Goal: Transaction & Acquisition: Purchase product/service

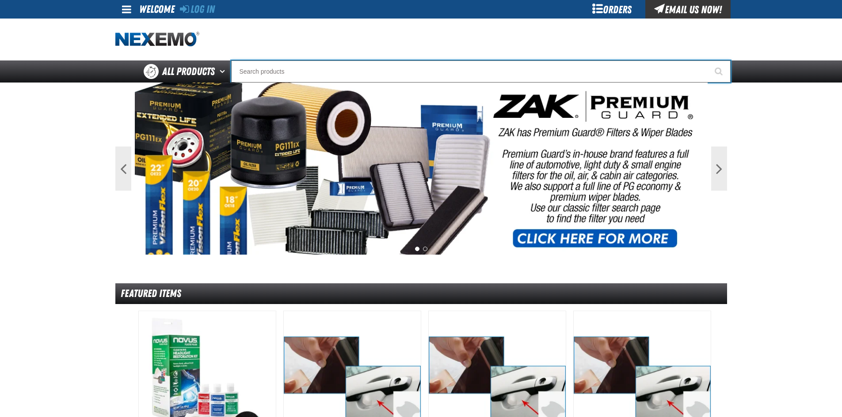
click at [391, 76] on input "Search" at bounding box center [480, 72] width 499 height 22
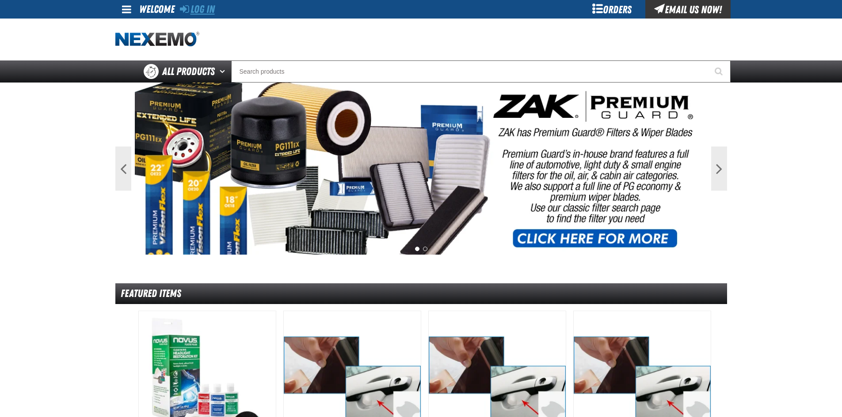
click at [197, 9] on link "Log In" at bounding box center [197, 9] width 35 height 12
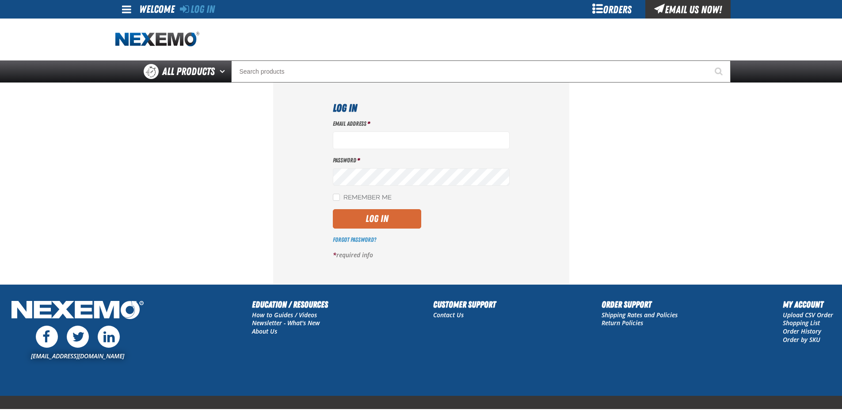
type input "[EMAIL_ADDRESS][DOMAIN_NAME]"
click at [365, 224] on button "Log In" at bounding box center [377, 218] width 88 height 19
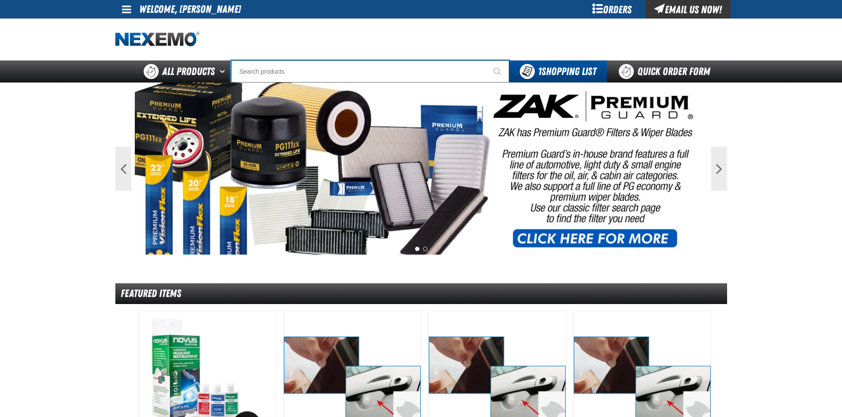
click at [302, 66] on input "Search" at bounding box center [370, 72] width 278 height 22
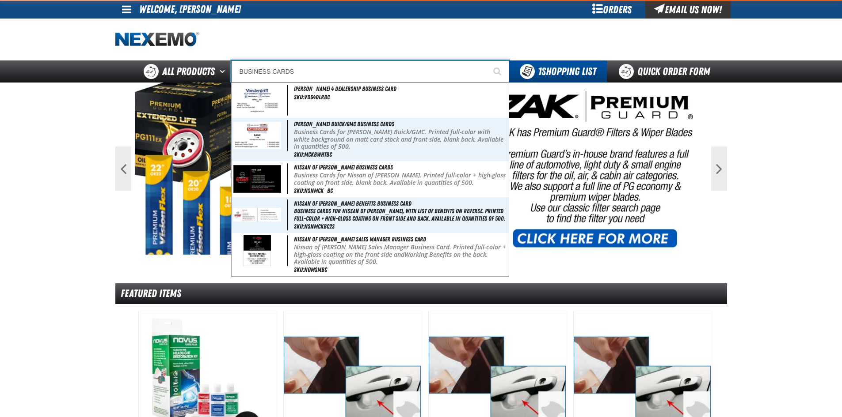
type input "BUSINESS CARDS"
click at [487, 61] on button "Start Searching" at bounding box center [498, 72] width 22 height 22
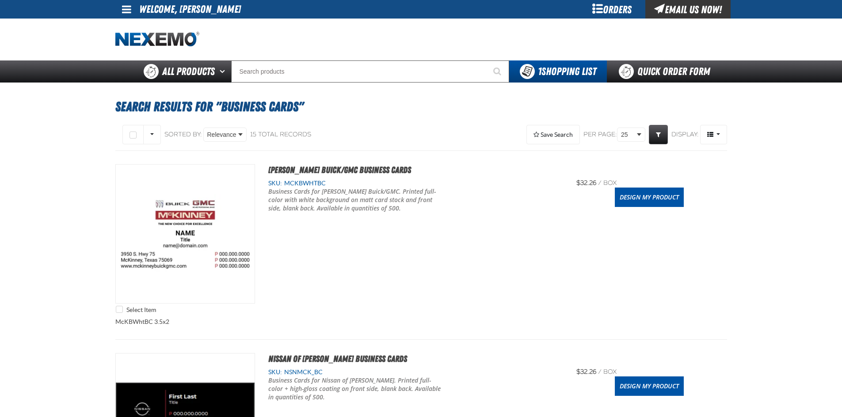
click at [125, 6] on span at bounding box center [126, 9] width 9 height 11
click at [133, 28] on link "My Account My Account" at bounding box center [138, 26] width 39 height 8
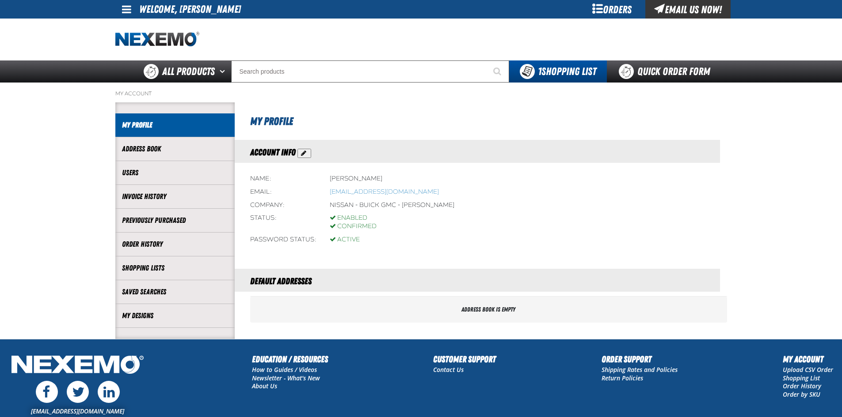
scroll to position [68, 0]
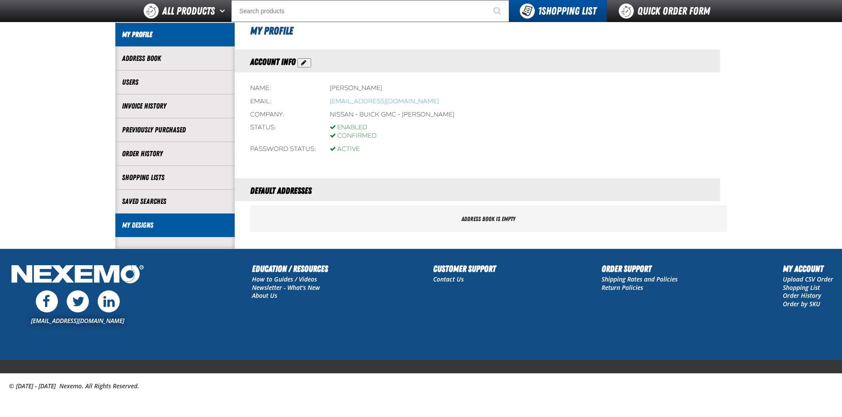
click at [152, 226] on link "My Designs" at bounding box center [175, 225] width 106 height 10
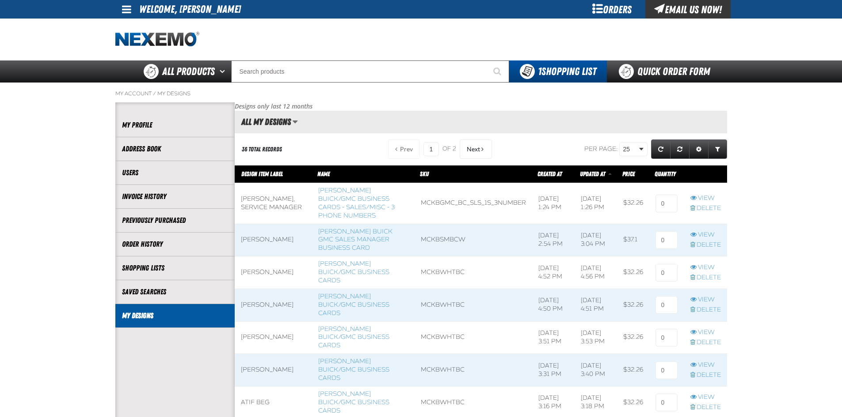
scroll to position [0, 0]
drag, startPoint x: 637, startPoint y: 144, endPoint x: 629, endPoint y: 157, distance: 15.7
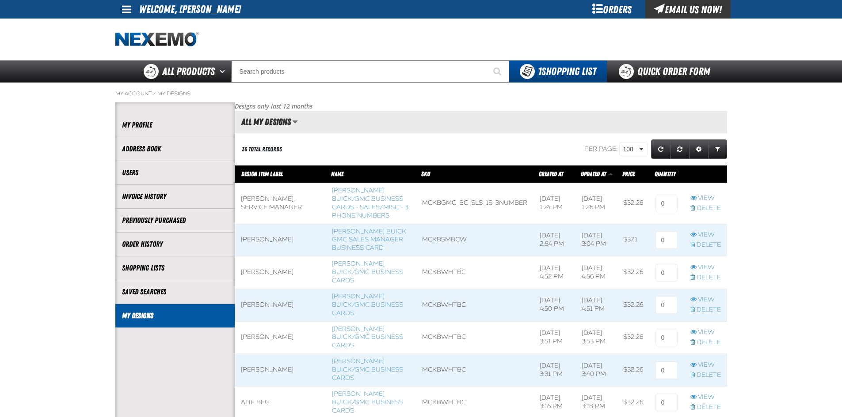
click at [127, 4] on span at bounding box center [126, 9] width 9 height 11
click at [130, 23] on link "My Account My Account" at bounding box center [138, 26] width 39 height 8
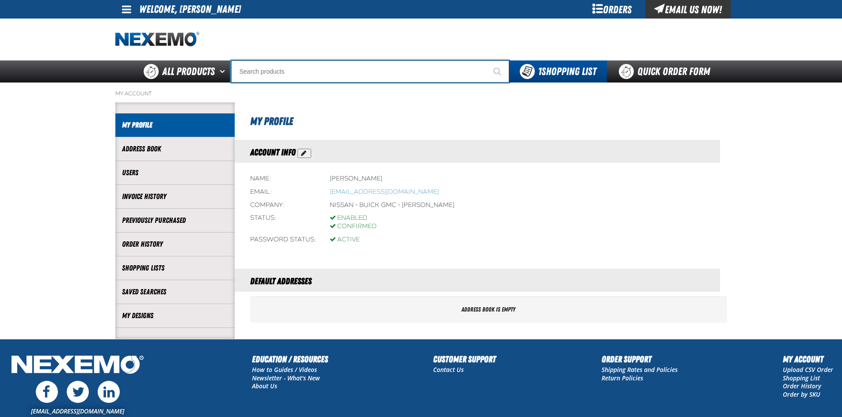
click at [272, 65] on input "Search" at bounding box center [370, 72] width 278 height 22
type input "[PERSON_NAME]"
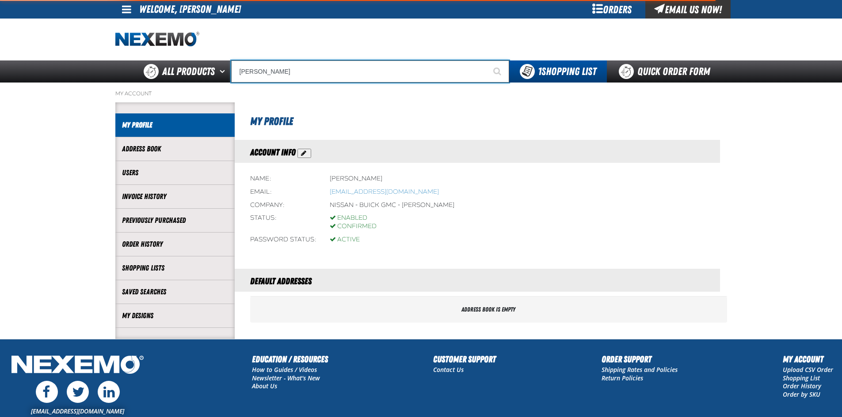
type input "BUICK"
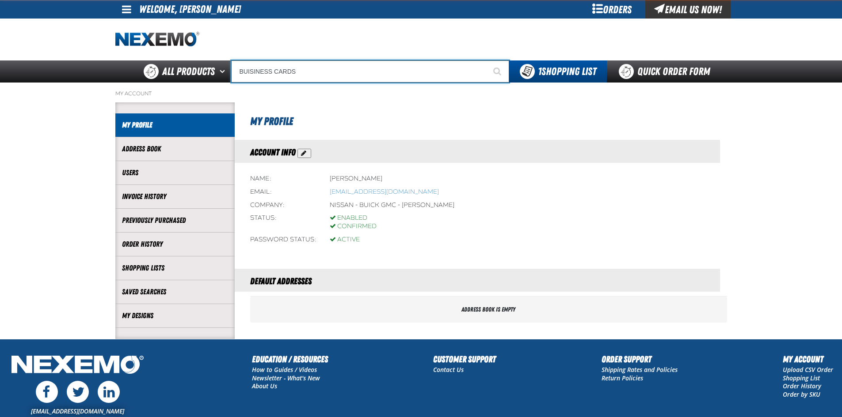
type input "BUISINESS CARDS"
click at [487, 61] on button "Start Searching" at bounding box center [498, 72] width 22 height 22
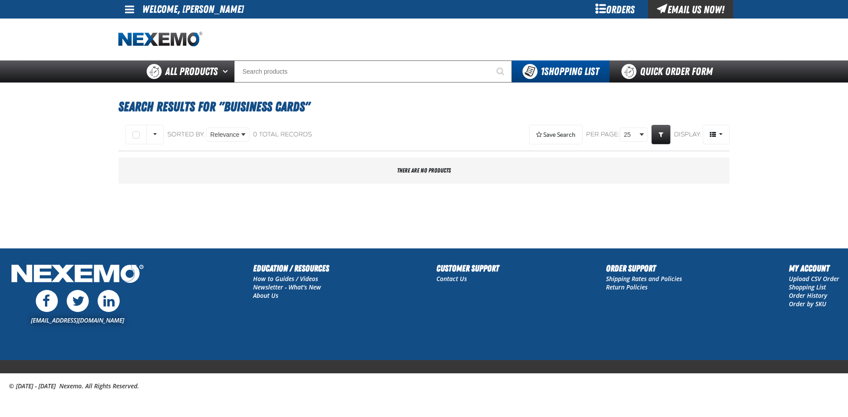
click at [280, 58] on div at bounding box center [423, 40] width 611 height 42
click at [280, 60] on div at bounding box center [423, 40] width 611 height 42
click at [271, 72] on input "Search" at bounding box center [373, 72] width 278 height 22
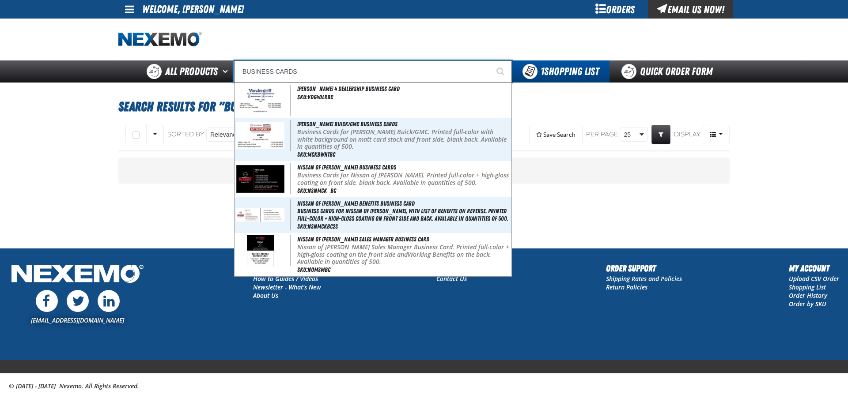
type input "BUSINESS CARDS"
click at [490, 61] on button "Start Searching" at bounding box center [501, 72] width 22 height 22
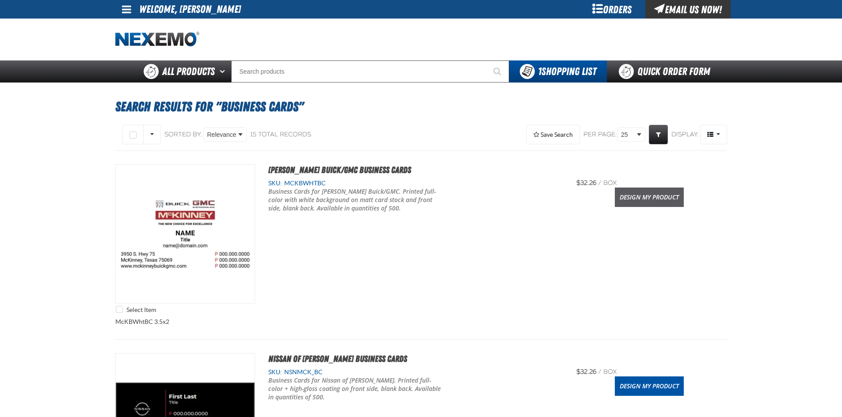
click at [625, 201] on link "Design My Product" at bounding box center [649, 197] width 69 height 19
click at [651, 194] on link "Design My Product" at bounding box center [649, 197] width 69 height 19
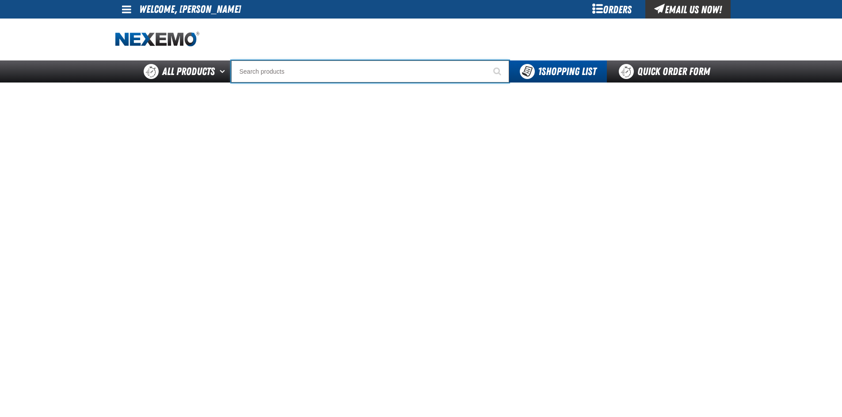
click at [307, 79] on input "Search" at bounding box center [370, 72] width 278 height 22
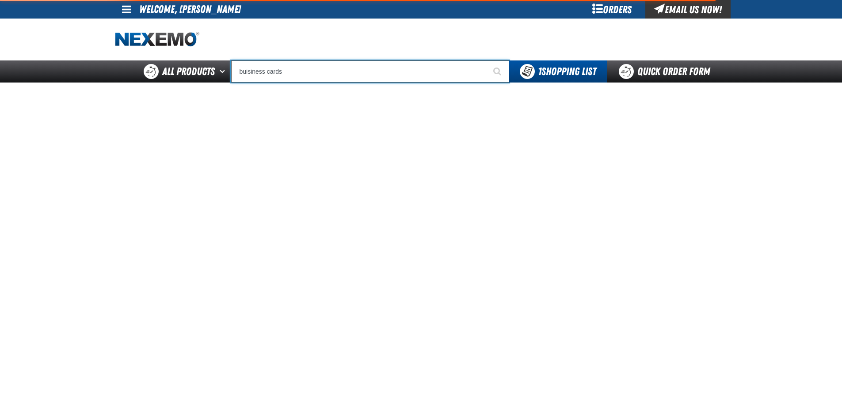
type input "buisiness cards"
click at [487, 61] on button "Start Searching" at bounding box center [498, 72] width 22 height 22
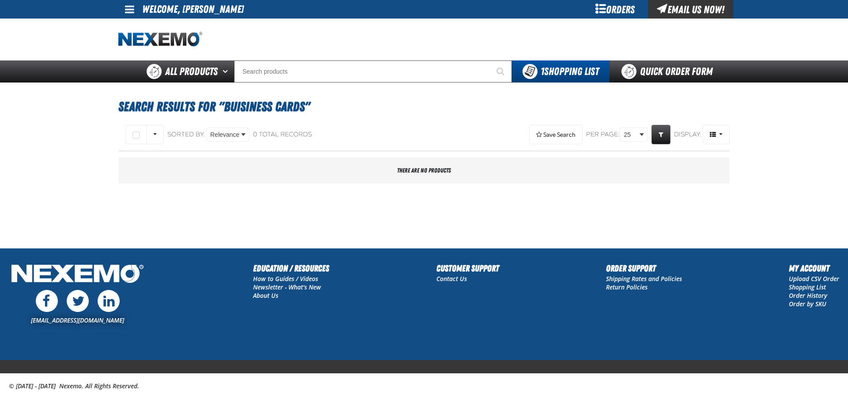
click at [133, 13] on span at bounding box center [129, 9] width 9 height 11
click at [132, 22] on link "My Account My Account" at bounding box center [141, 26] width 39 height 8
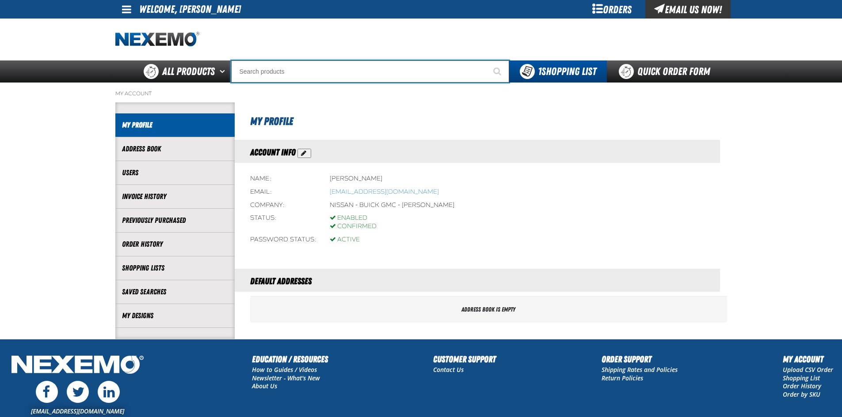
click at [286, 72] on input "Search" at bounding box center [370, 72] width 278 height 22
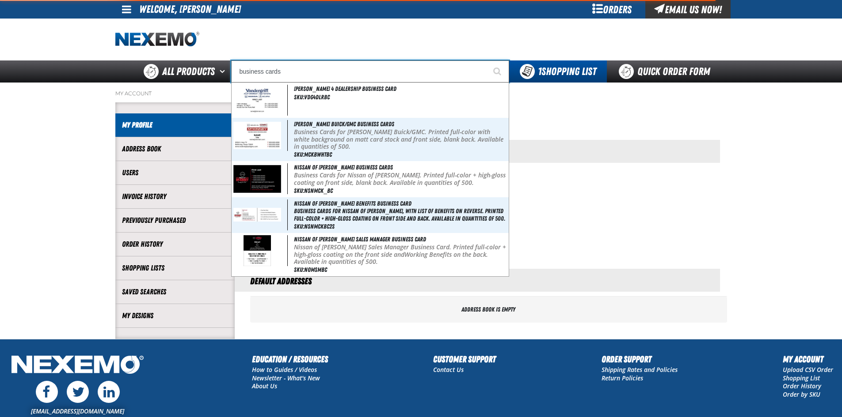
type input "business cards"
click at [487, 61] on button "Start Searching" at bounding box center [498, 72] width 22 height 22
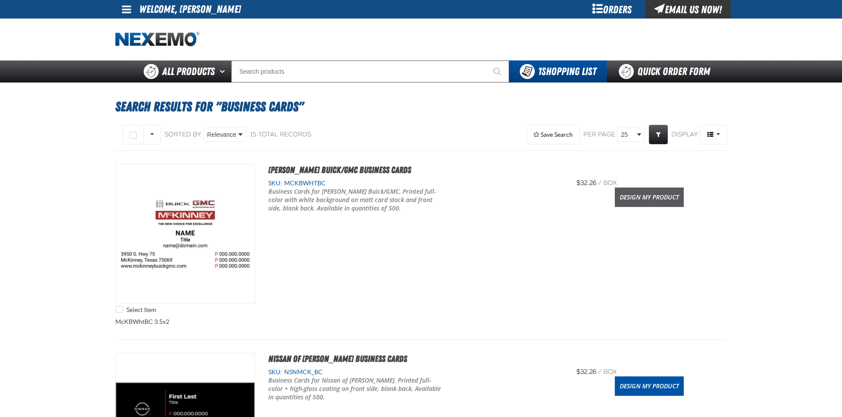
click at [644, 203] on link "Design My Product" at bounding box center [649, 197] width 69 height 19
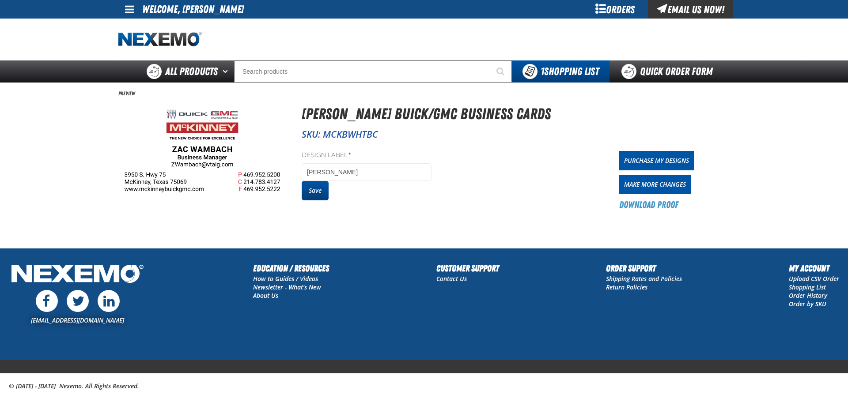
click at [305, 193] on button "Save" at bounding box center [315, 190] width 27 height 19
click at [664, 162] on link "Purchase My Designs" at bounding box center [656, 160] width 75 height 19
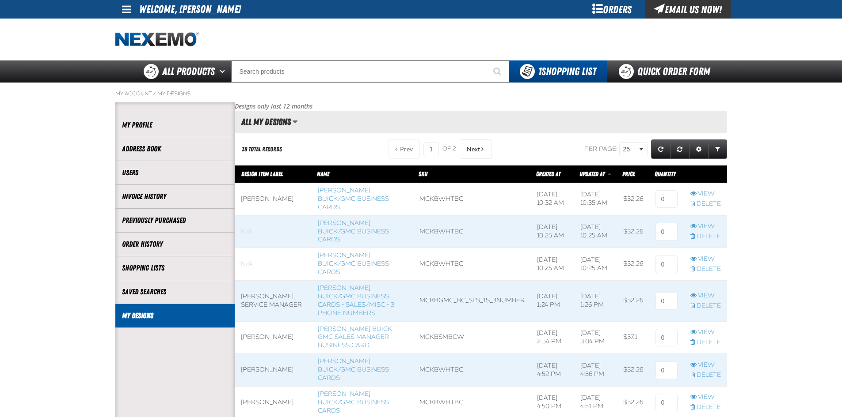
scroll to position [0, 0]
click at [665, 198] on input at bounding box center [666, 199] width 22 height 18
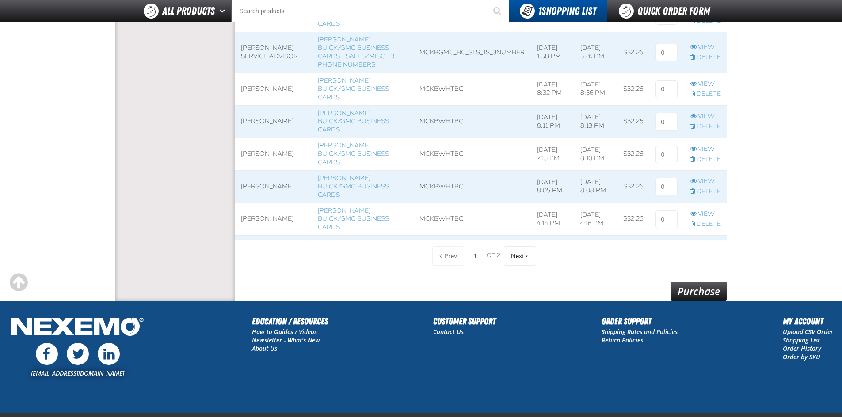
scroll to position [744, 0]
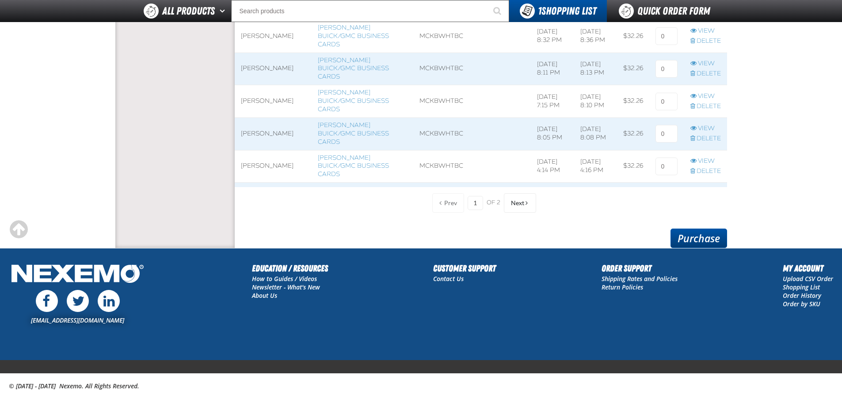
type input "1"
click at [702, 232] on link "Purchase" at bounding box center [698, 238] width 57 height 19
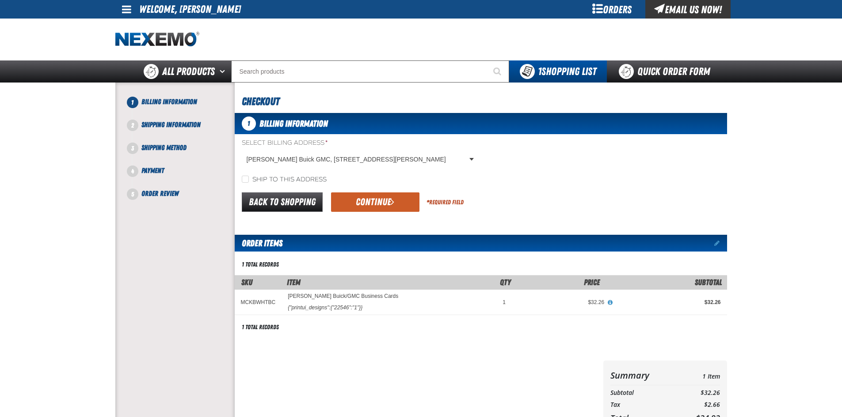
click at [376, 191] on div "Back to Shopping Continue * Required Field" at bounding box center [481, 202] width 492 height 23
click at [375, 201] on button "Continue" at bounding box center [375, 202] width 88 height 19
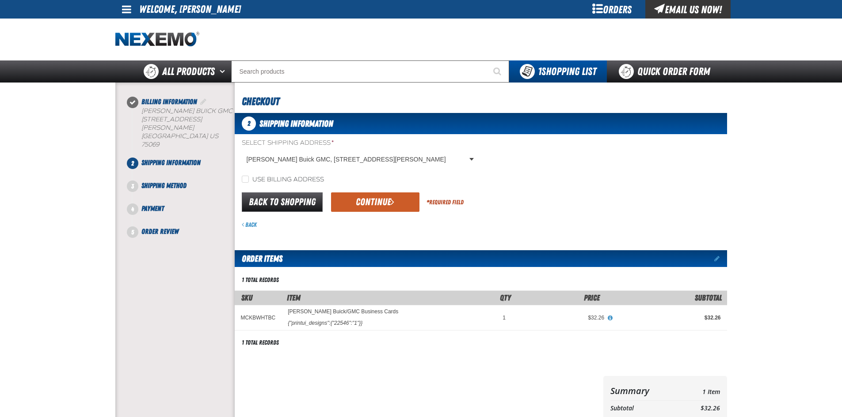
click at [375, 201] on button "Continue" at bounding box center [375, 202] width 88 height 19
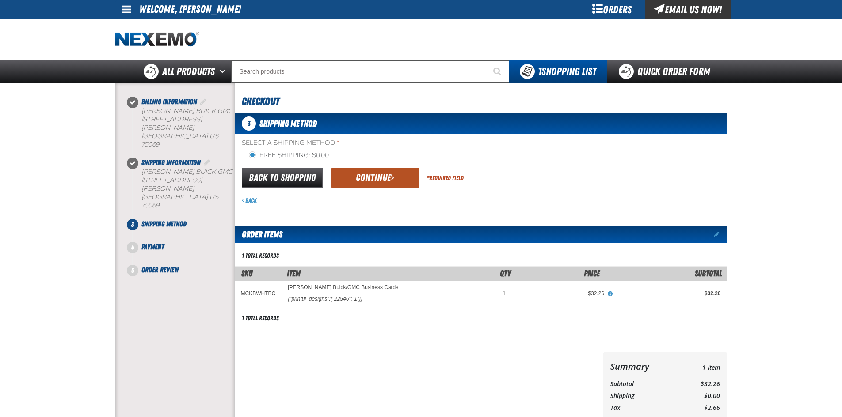
click at [410, 183] on button "Continue" at bounding box center [375, 177] width 88 height 19
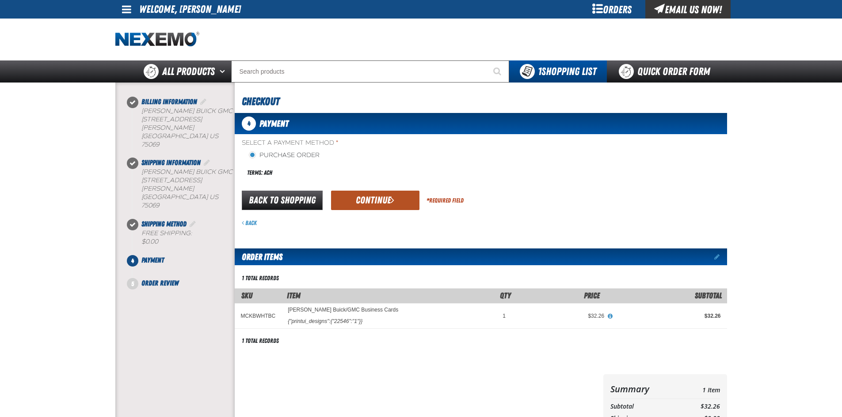
click at [392, 210] on button "Continue" at bounding box center [375, 200] width 88 height 19
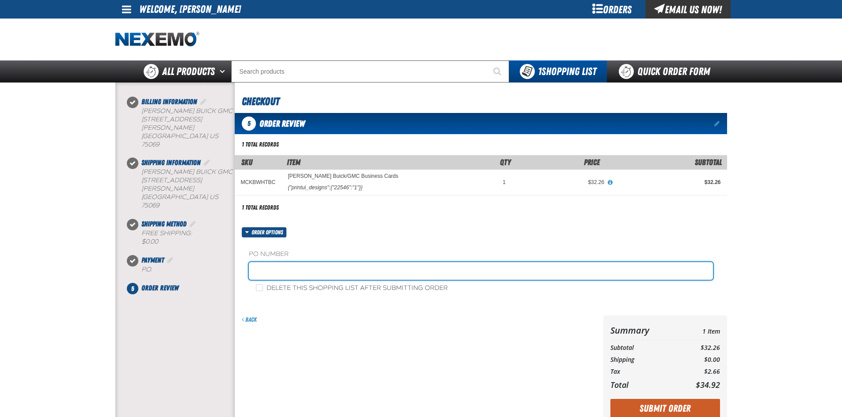
click at [278, 279] on input "text" at bounding box center [481, 271] width 464 height 18
type input "ZAC WAMBACH - F&I"
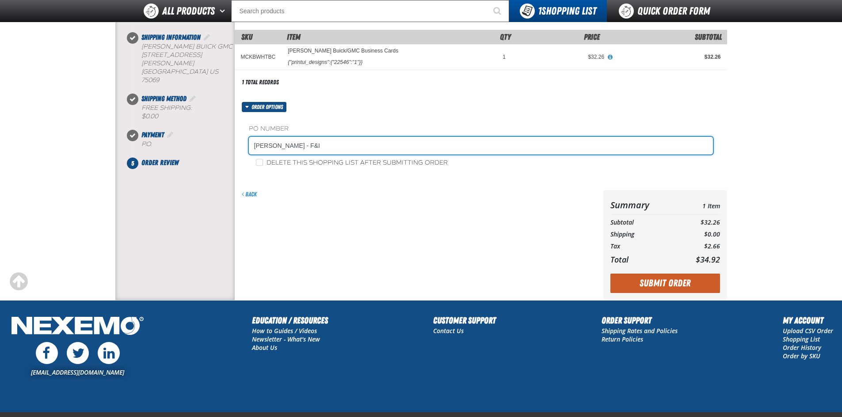
scroll to position [156, 0]
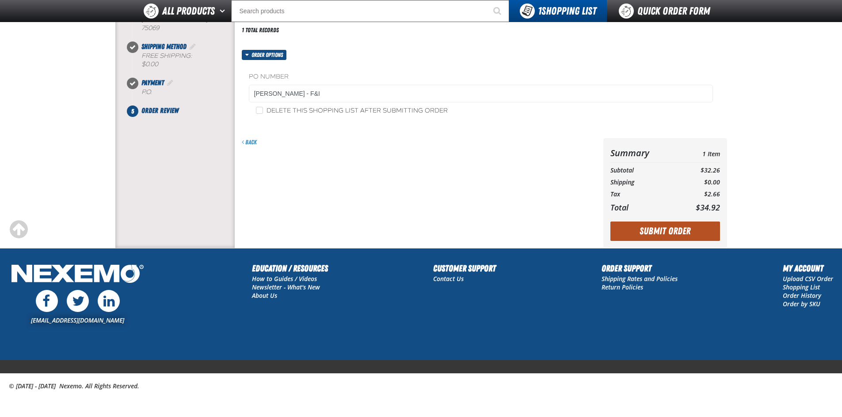
click at [670, 236] on button "Submit Order" at bounding box center [665, 231] width 110 height 19
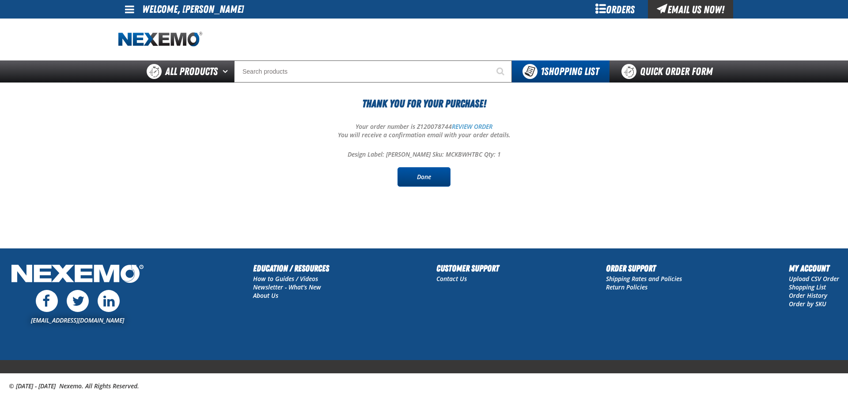
click at [412, 171] on link "Done" at bounding box center [424, 176] width 53 height 19
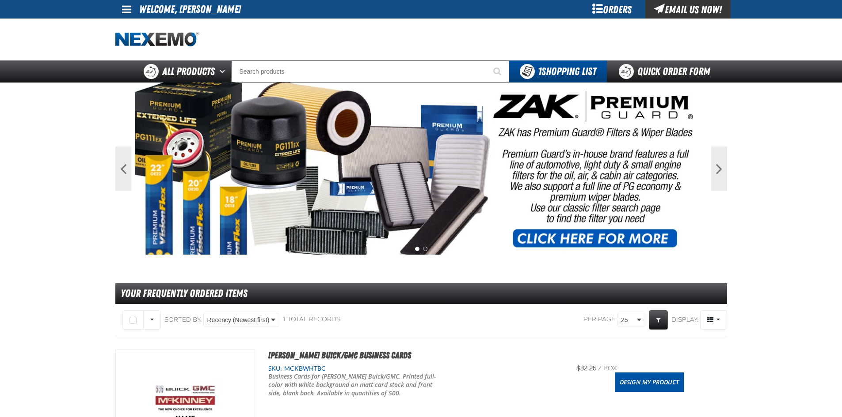
scroll to position [44, 0]
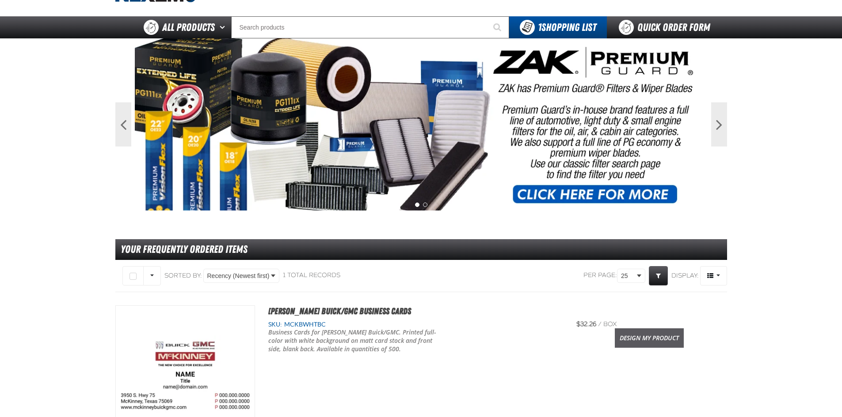
click at [641, 343] on link "Design My Product" at bounding box center [649, 338] width 69 height 19
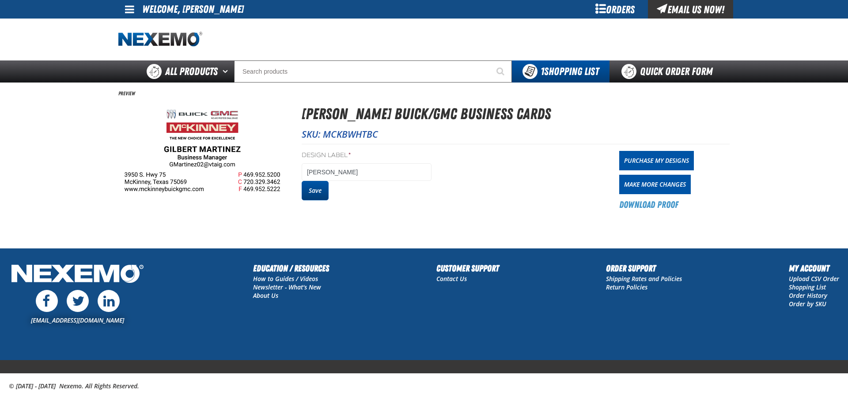
click at [323, 189] on button "Save" at bounding box center [315, 190] width 27 height 19
click at [637, 151] on div "Design Label * [PERSON_NAME] Save Purchase My Designs Make More Changes Downloa…" at bounding box center [516, 177] width 428 height 67
click at [637, 159] on link "Purchase My Designs" at bounding box center [656, 160] width 75 height 19
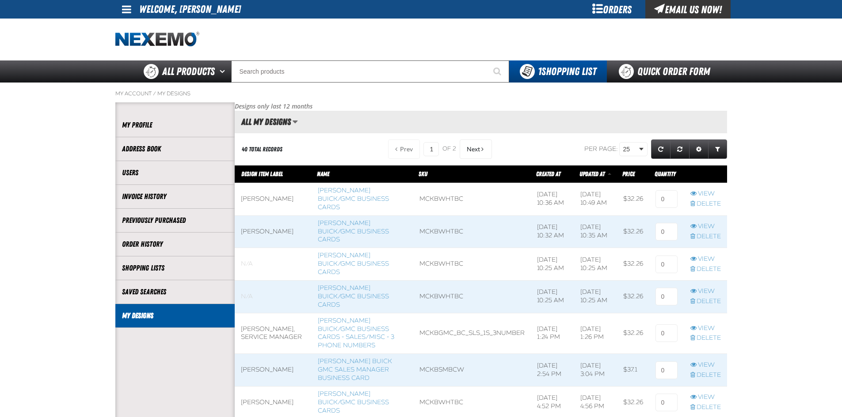
scroll to position [0, 0]
click at [669, 198] on input at bounding box center [666, 199] width 22 height 18
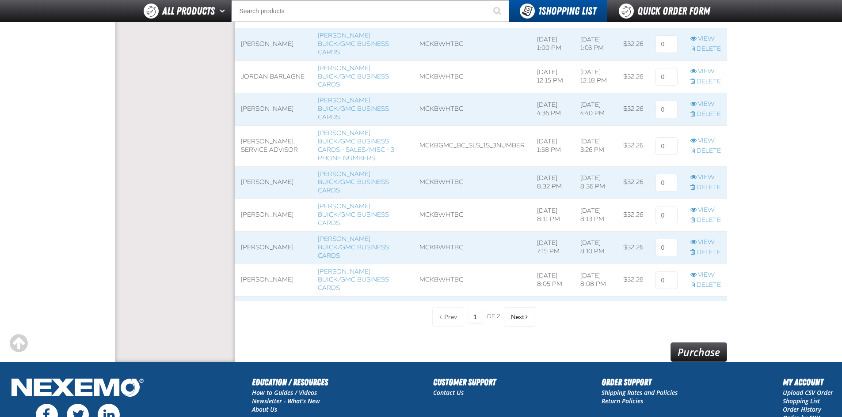
scroll to position [744, 0]
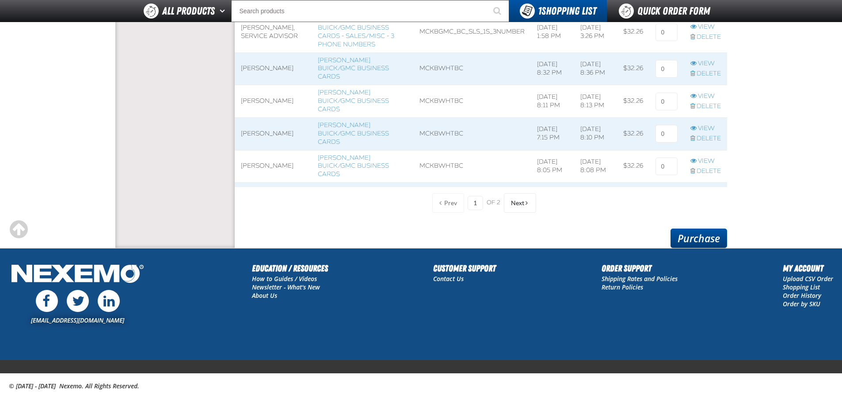
type input "1"
click at [713, 241] on link "Purchase" at bounding box center [698, 238] width 57 height 19
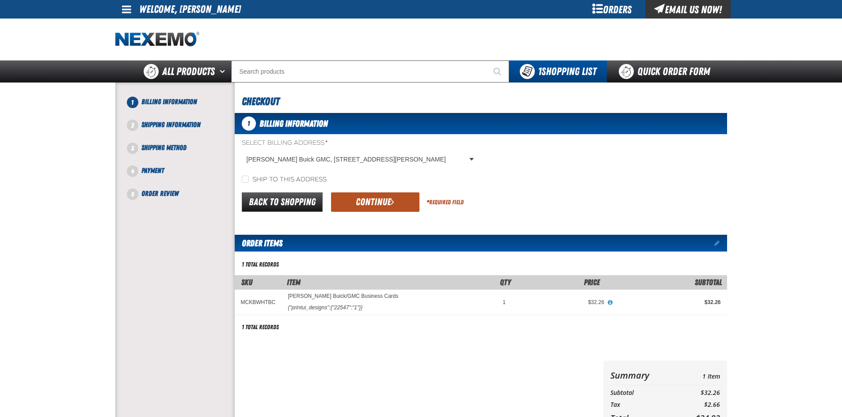
click at [366, 193] on button "Continue" at bounding box center [375, 202] width 88 height 19
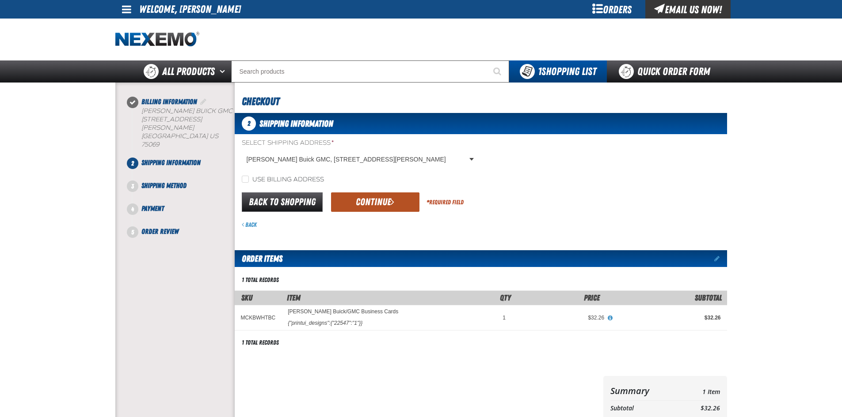
click at [409, 204] on button "Continue" at bounding box center [375, 202] width 88 height 19
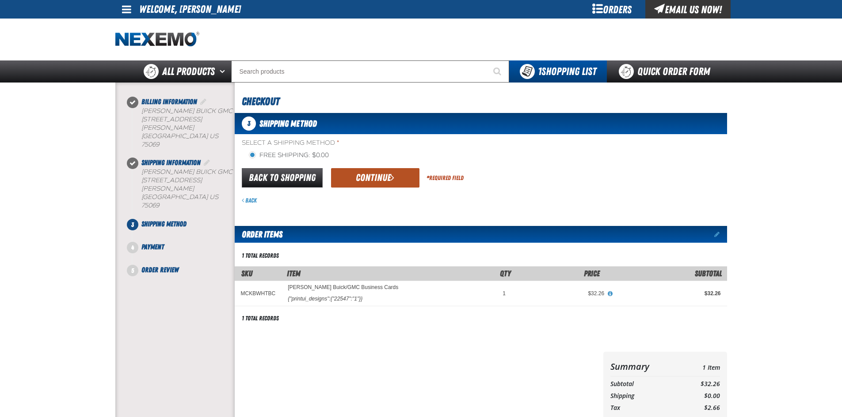
click at [373, 182] on button "Continue" at bounding box center [375, 177] width 88 height 19
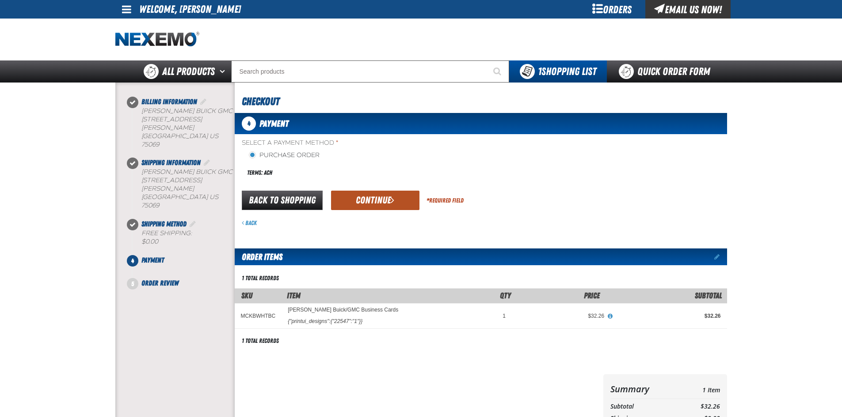
click at [366, 197] on button "Continue" at bounding box center [375, 200] width 88 height 19
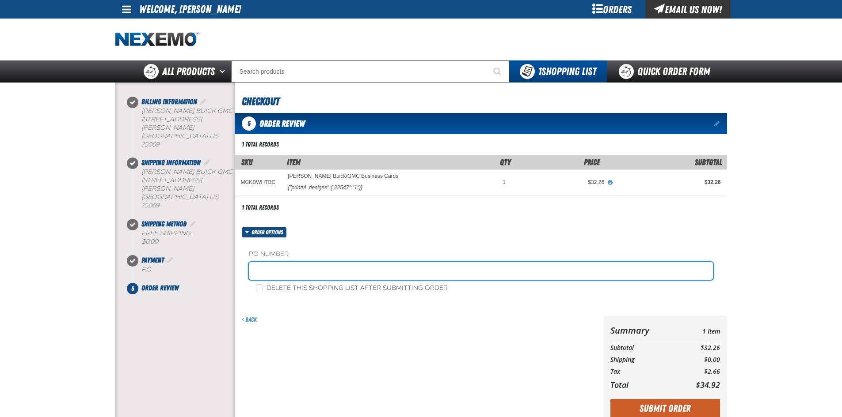
click at [300, 275] on input "text" at bounding box center [481, 271] width 464 height 18
type input "[PERSON_NAME] - FINANCE DEPT"
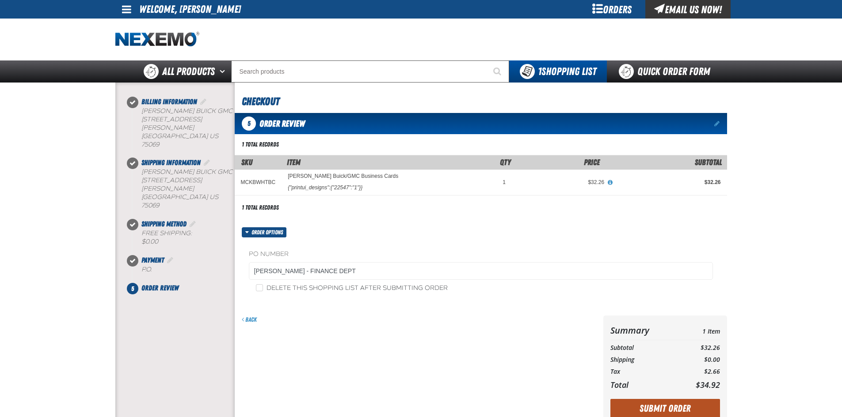
click at [701, 408] on button "Submit Order" at bounding box center [665, 408] width 110 height 19
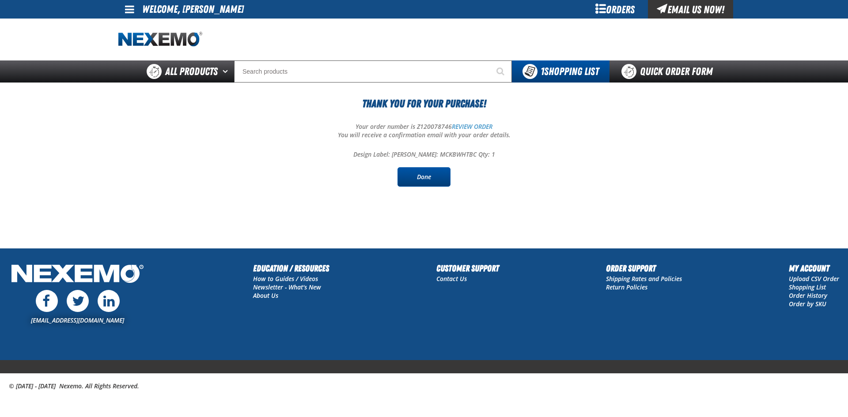
click at [431, 172] on link "Done" at bounding box center [424, 176] width 53 height 19
